Goal: Task Accomplishment & Management: Use online tool/utility

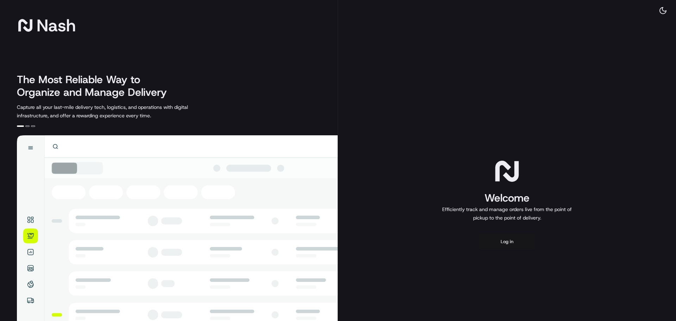
click at [513, 243] on button "Log in" at bounding box center [507, 241] width 56 height 17
